Goal: Information Seeking & Learning: Learn about a topic

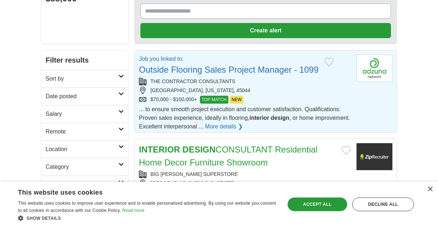
scroll to position [97, 0]
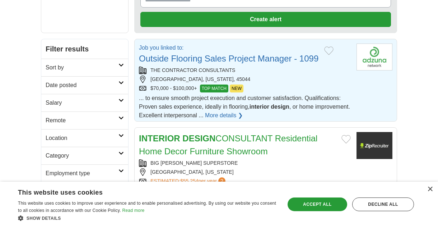
click at [243, 115] on link "More details ❯" at bounding box center [224, 115] width 38 height 9
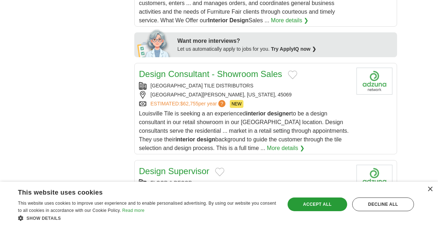
scroll to position [404, 0]
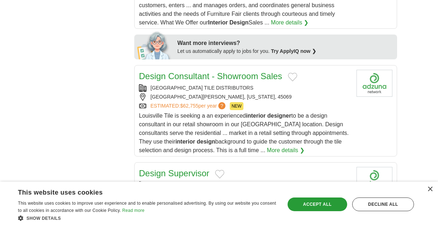
click at [267, 146] on link "More details ❯" at bounding box center [286, 150] width 38 height 9
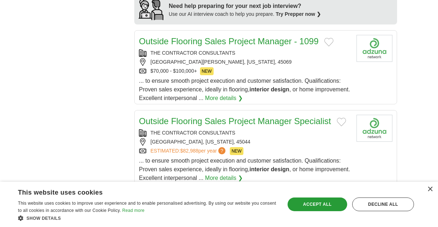
scroll to position [756, 0]
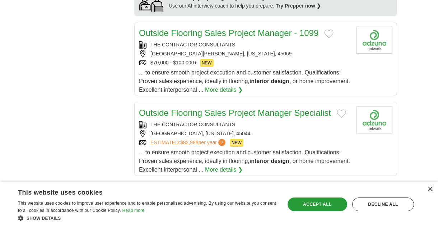
click at [243, 88] on link "More details ❯" at bounding box center [224, 89] width 38 height 9
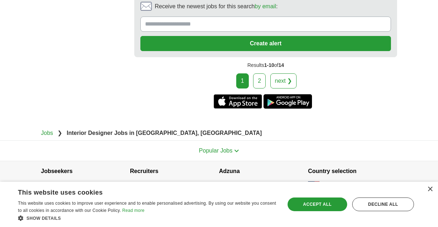
scroll to position [1443, 0]
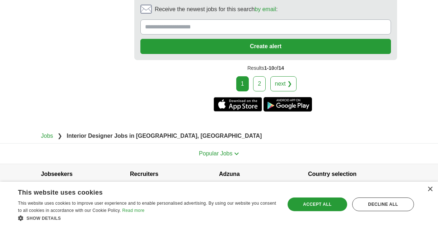
click at [260, 81] on link "2" at bounding box center [259, 83] width 13 height 15
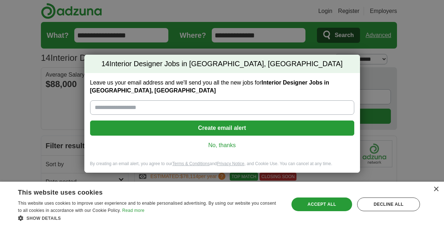
click at [414, 29] on div "14 Interior Designer Jobs in Miamisburg, OH Leave us your email address and we'…" at bounding box center [222, 113] width 444 height 227
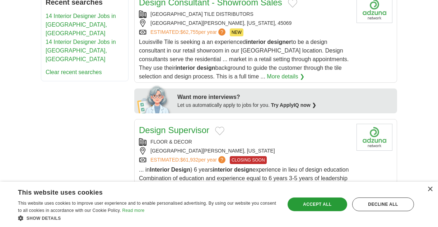
scroll to position [362, 0]
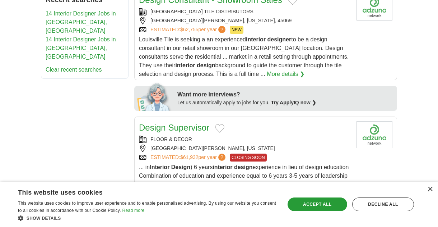
click at [267, 70] on link "More details ❯" at bounding box center [286, 74] width 38 height 9
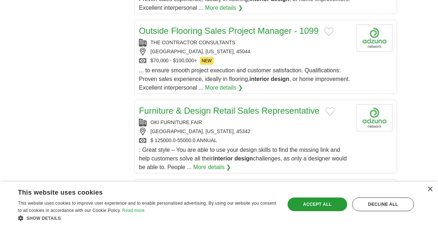
scroll to position [833, 0]
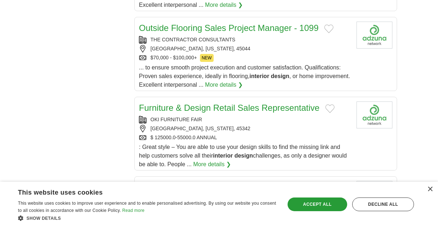
click at [243, 83] on link "More details ❯" at bounding box center [224, 84] width 38 height 9
click at [241, 26] on link "Outside Flooring Sales Project Manager - 1099" at bounding box center [229, 28] width 180 height 10
